Goal: Task Accomplishment & Management: Complete application form

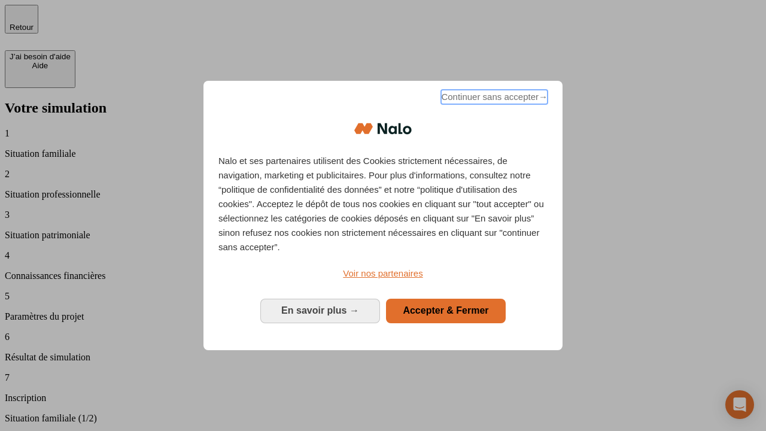
click at [493, 99] on span "Continuer sans accepter →" at bounding box center [494, 97] width 106 height 14
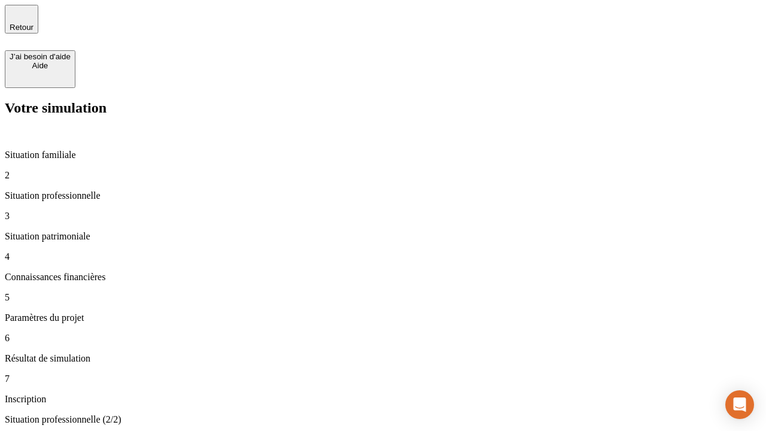
type input "30 000"
type input "40 000"
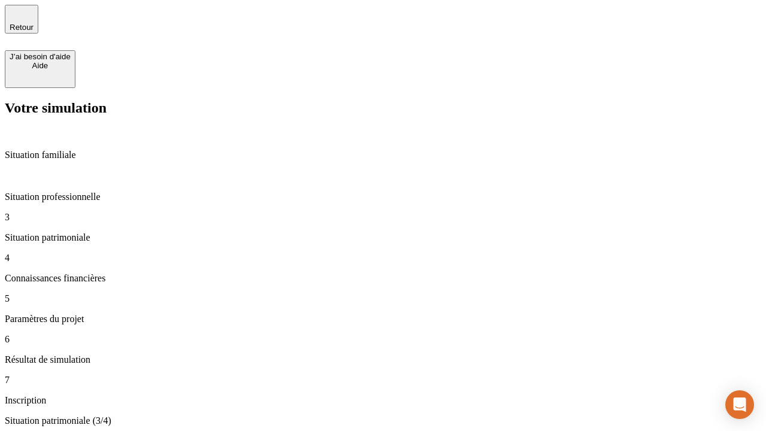
type input "1 100"
type input "20"
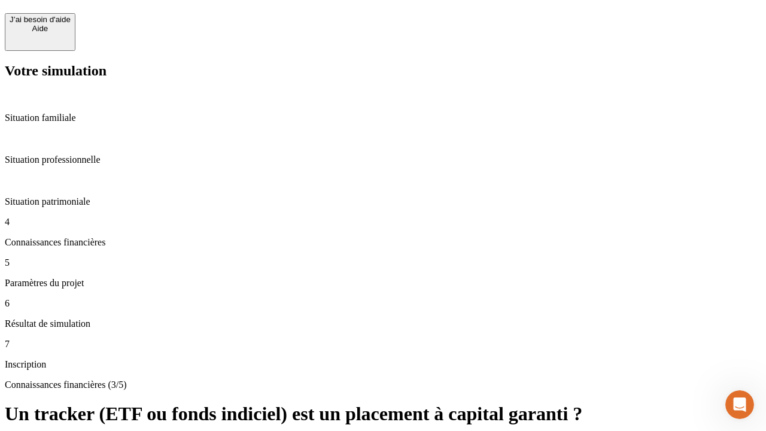
scroll to position [26, 0]
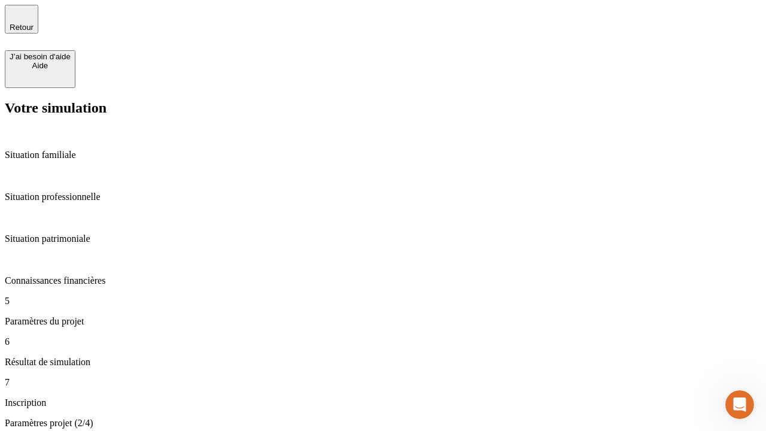
type input "40"
type input "50 000"
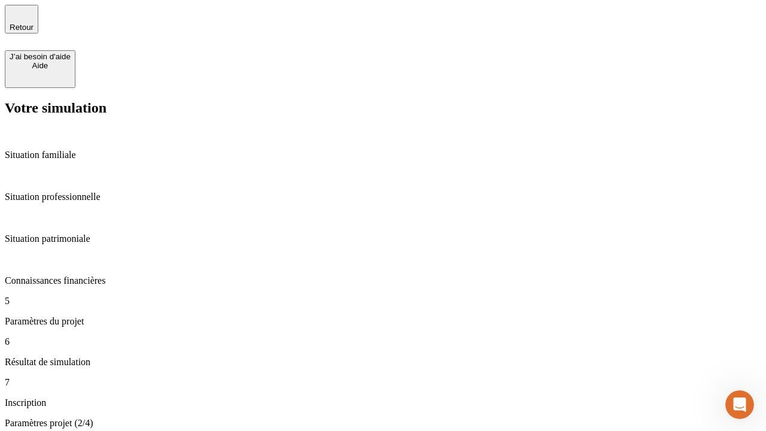
type input "640"
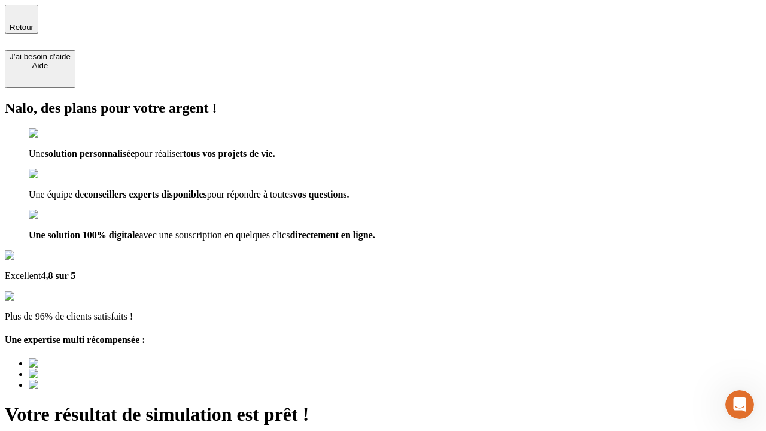
type input "[EMAIL_ADDRESS][DOMAIN_NAME]"
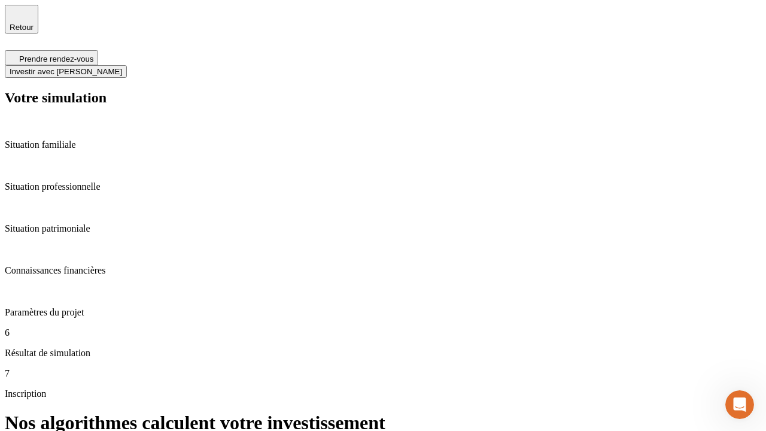
click at [122, 67] on span "Investir avec [PERSON_NAME]" at bounding box center [66, 71] width 112 height 9
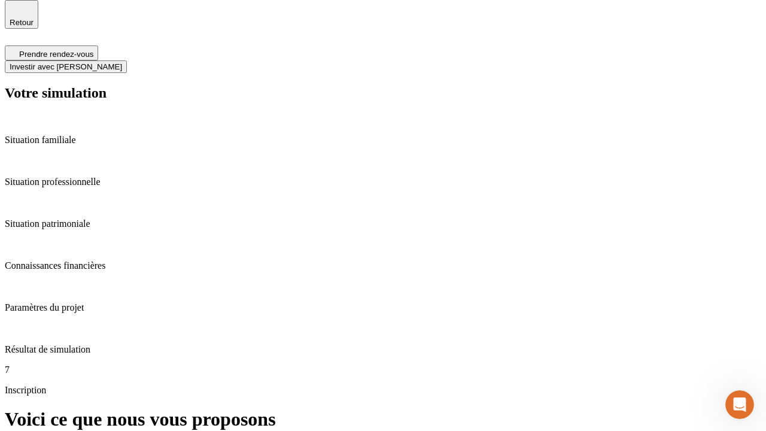
scroll to position [4, 0]
